Goal: Navigation & Orientation: Find specific page/section

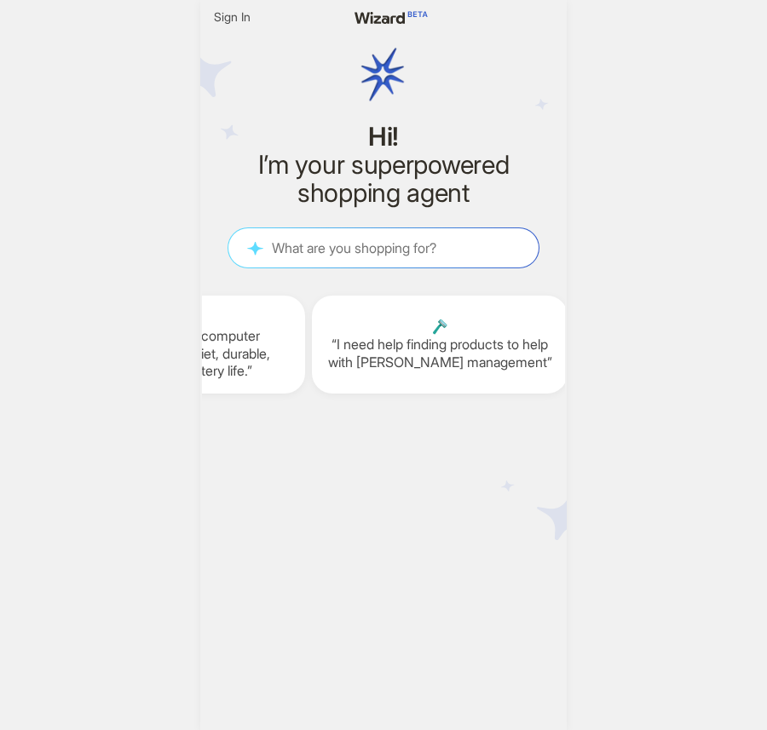
scroll to position [0, 2256]
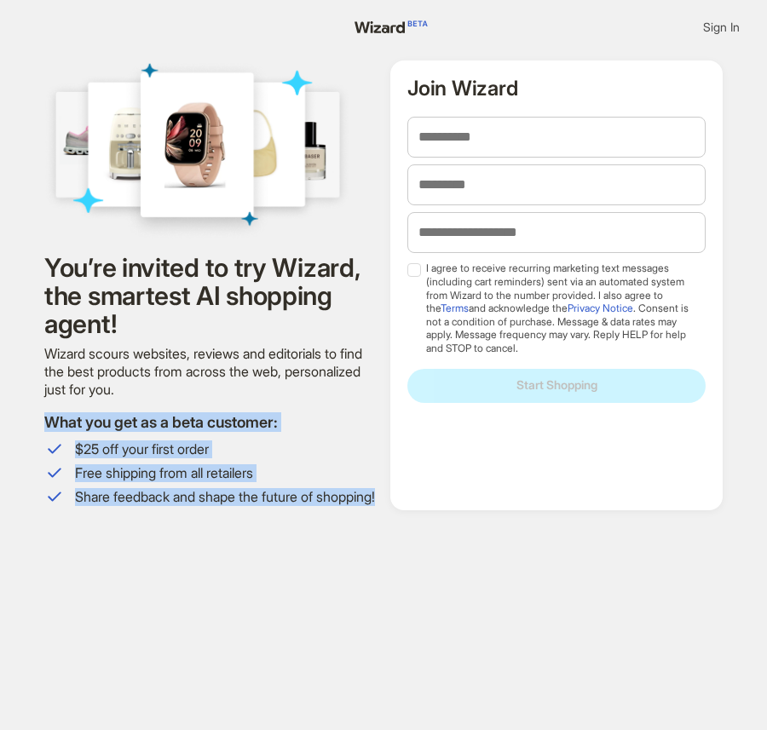
drag, startPoint x: 50, startPoint y: 416, endPoint x: 204, endPoint y: 544, distance: 200.8
click at [204, 544] on div "Sign In You’re invited to try Wizard, the smartest AI shopping agent! Wizard sc…" at bounding box center [383, 385] width 719 height 771
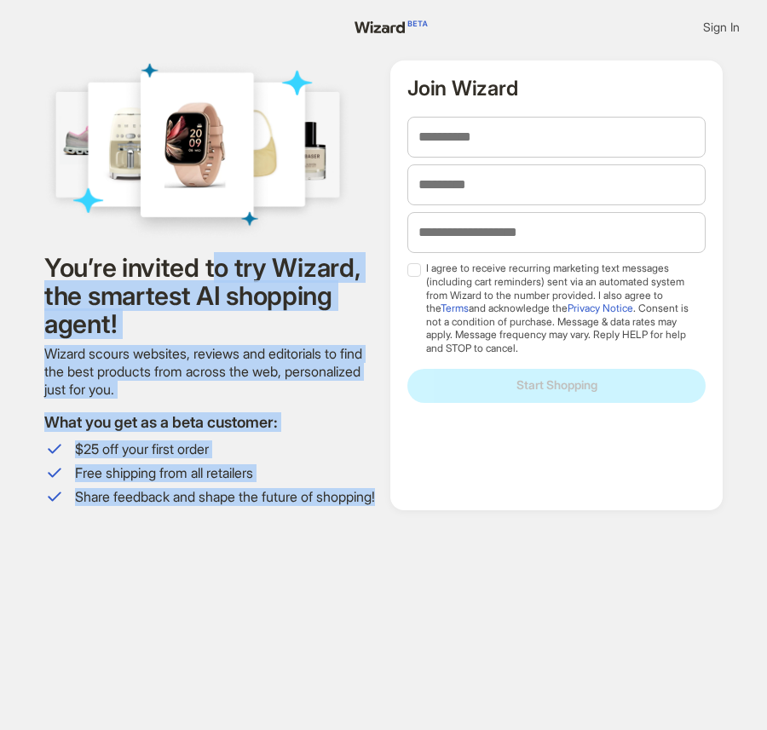
drag, startPoint x: 217, startPoint y: 281, endPoint x: 233, endPoint y: 515, distance: 234.0
click at [233, 510] on section "You’re invited to try Wizard, the smartest AI shopping agent! Wizard scours web…" at bounding box center [210, 285] width 332 height 450
click at [233, 506] on span "Share feedback and shape the future of shopping!" at bounding box center [226, 497] width 302 height 18
